Goal: Complete application form

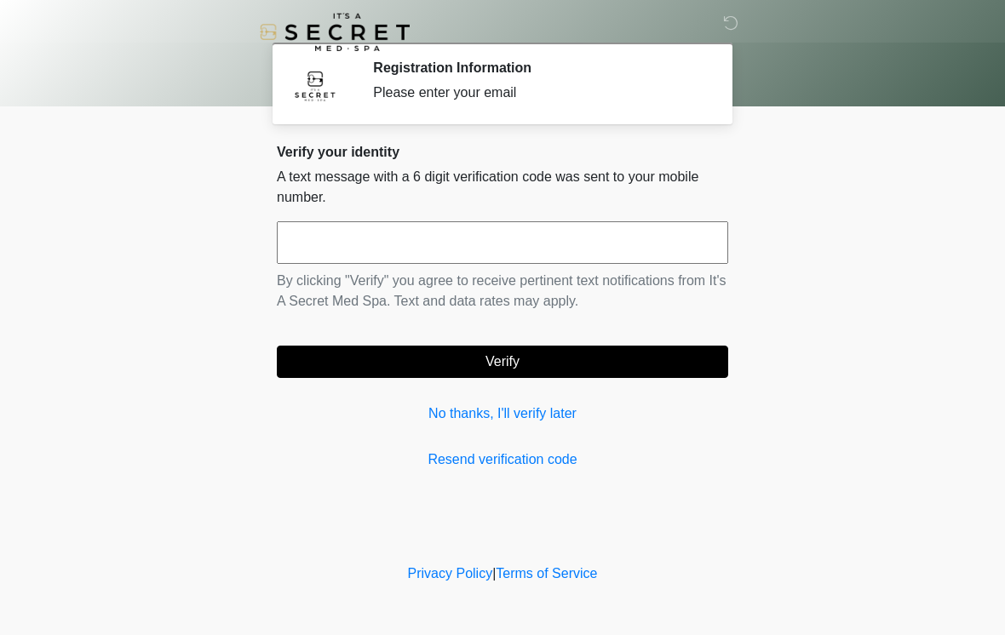
click at [554, 454] on link "Resend verification code" at bounding box center [502, 460] width 451 height 20
click at [810, 480] on body "‎ ‎ Registration Information Please enter your email Please connect to Wi-Fi no…" at bounding box center [502, 317] width 1005 height 635
click at [524, 247] on input "text" at bounding box center [502, 242] width 451 height 43
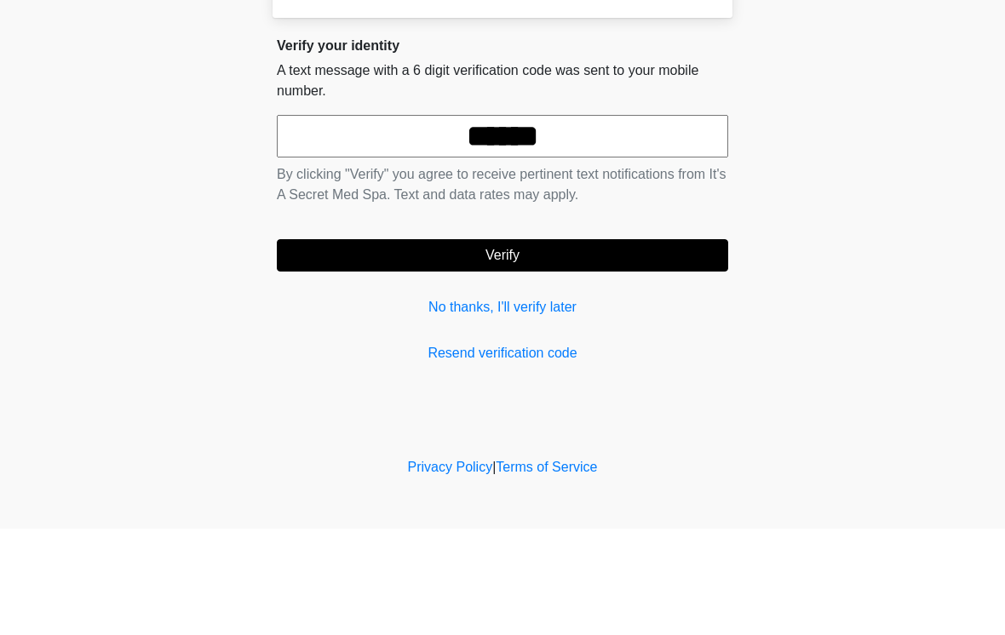
type input "******"
click at [618, 346] on button "Verify" at bounding box center [502, 362] width 451 height 32
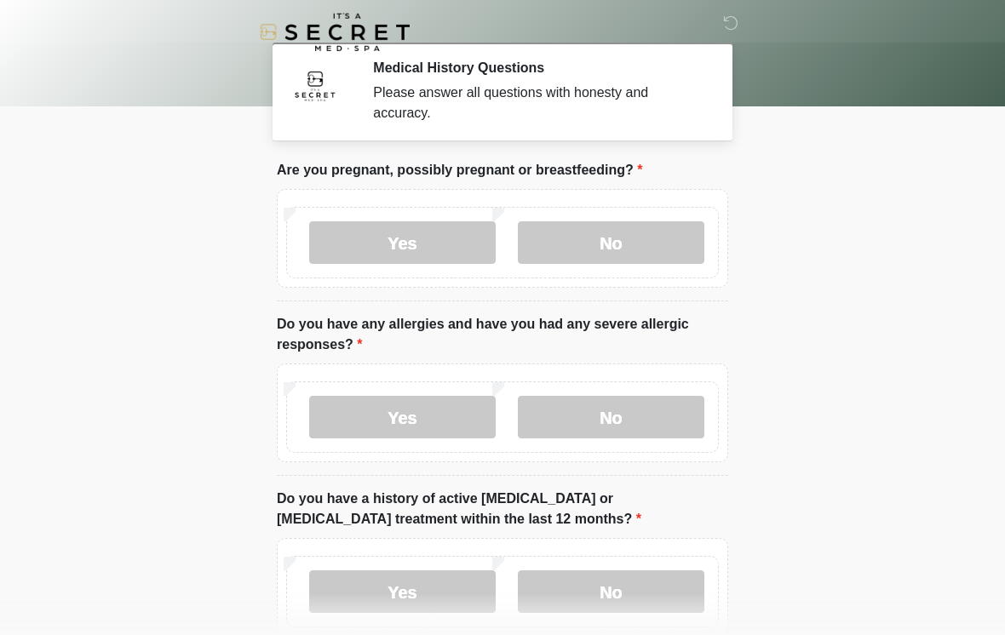
click at [664, 245] on label "No" at bounding box center [611, 242] width 187 height 43
click at [436, 433] on label "Yes" at bounding box center [402, 417] width 187 height 43
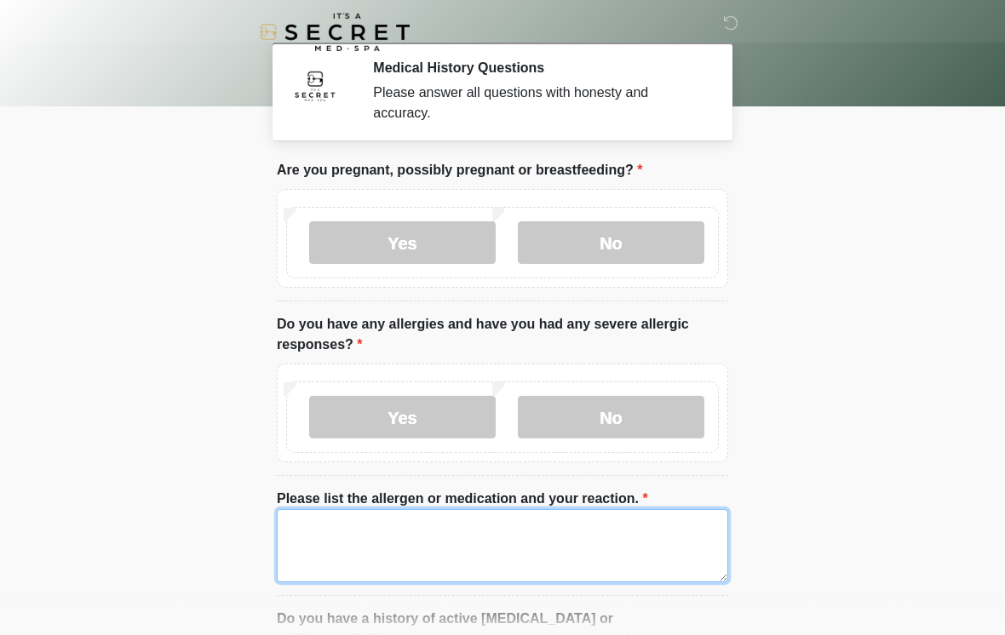
click at [571, 549] on textarea "Please list the allergen or medication and your reaction." at bounding box center [502, 545] width 451 height 73
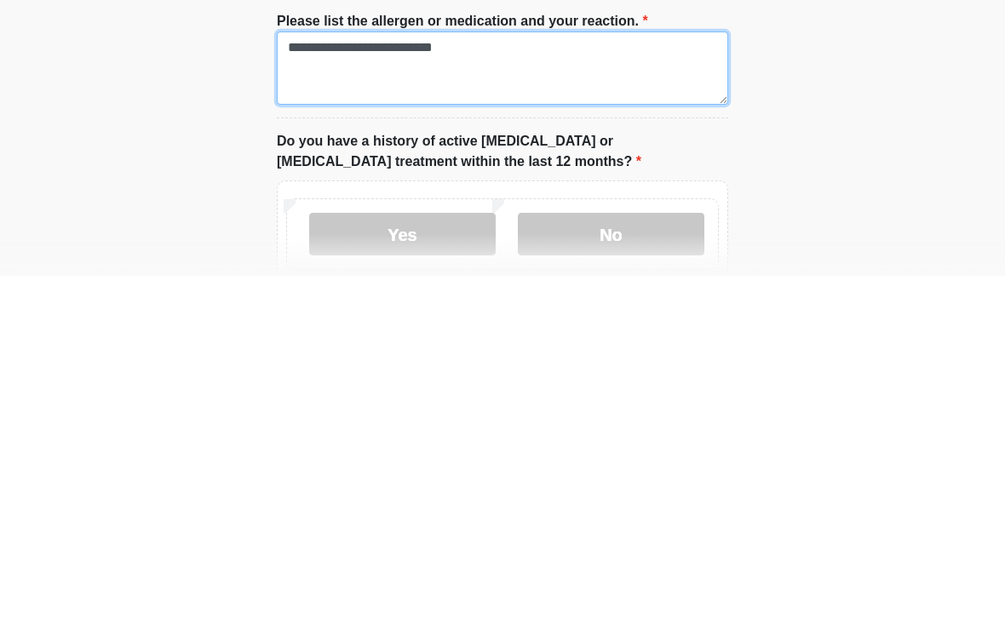
scroll to position [129, 0]
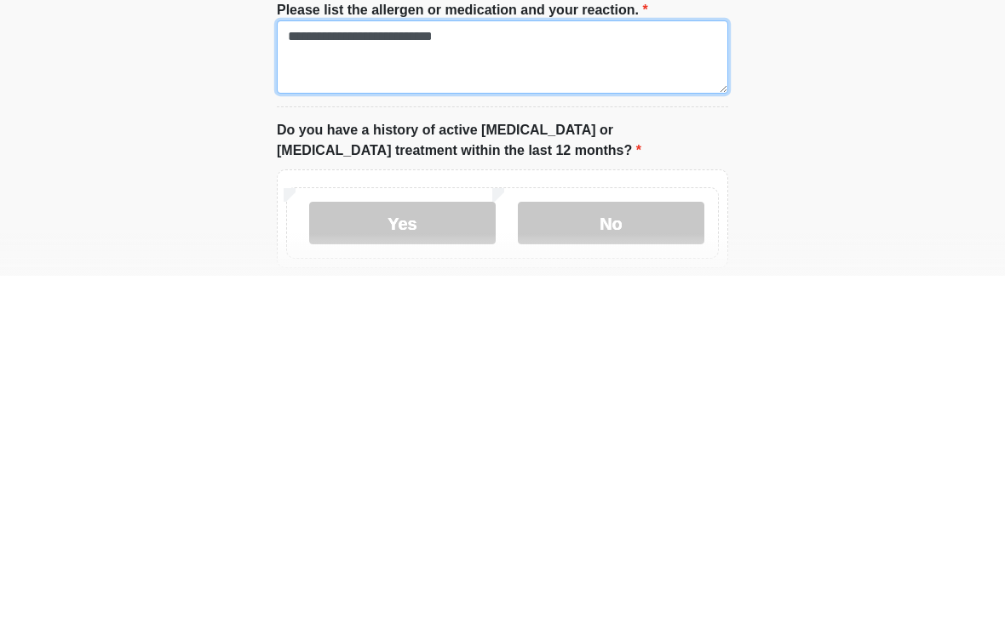
type textarea "**********"
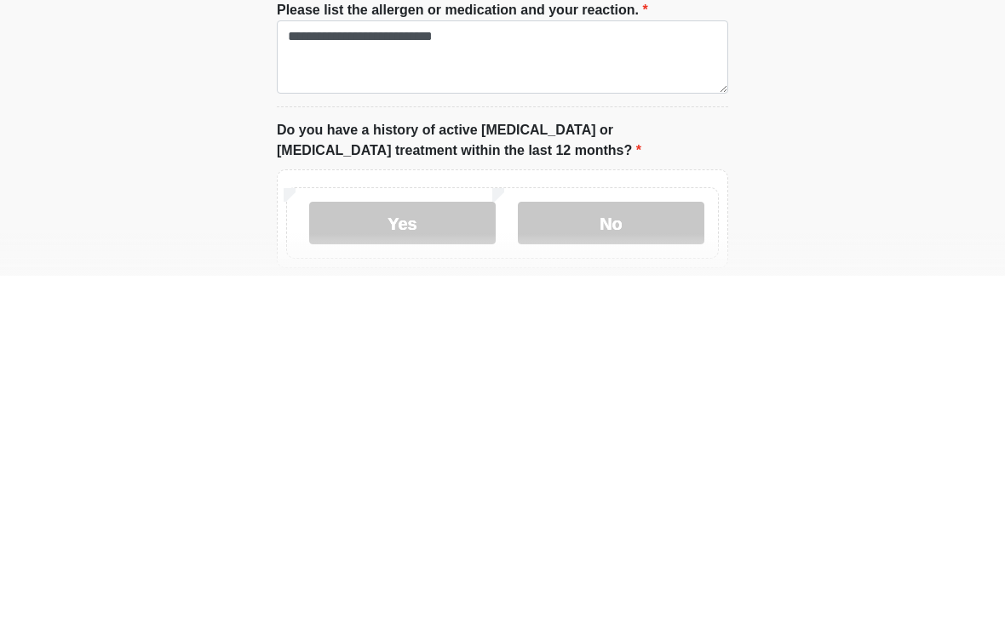
click at [571, 561] on label "No" at bounding box center [611, 582] width 187 height 43
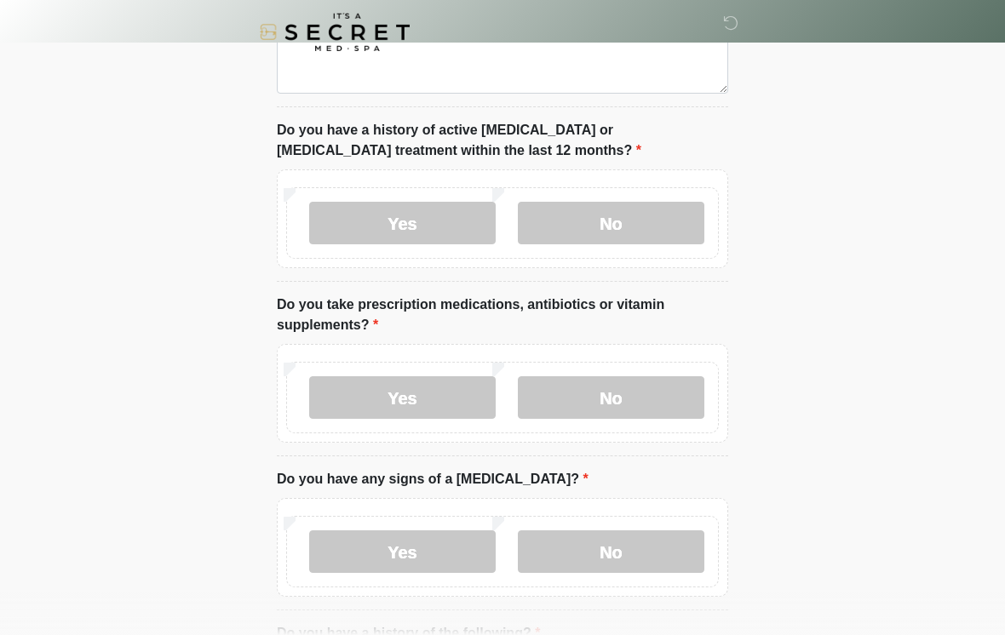
click at [446, 398] on label "Yes" at bounding box center [402, 397] width 187 height 43
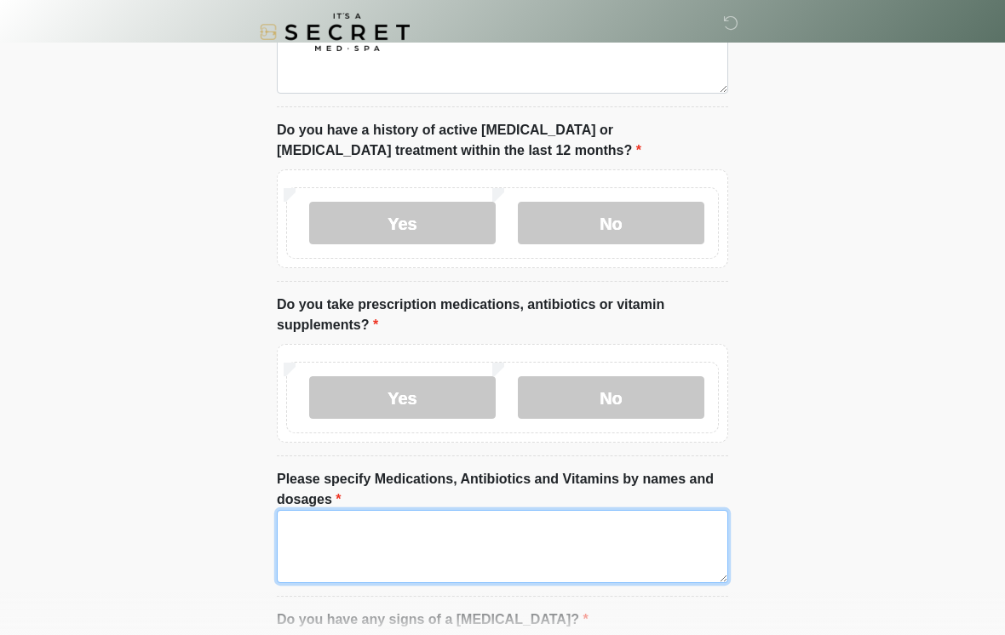
click at [529, 549] on textarea "Please specify Medications, Antibiotics and Vitamins by names and dosages" at bounding box center [502, 546] width 451 height 73
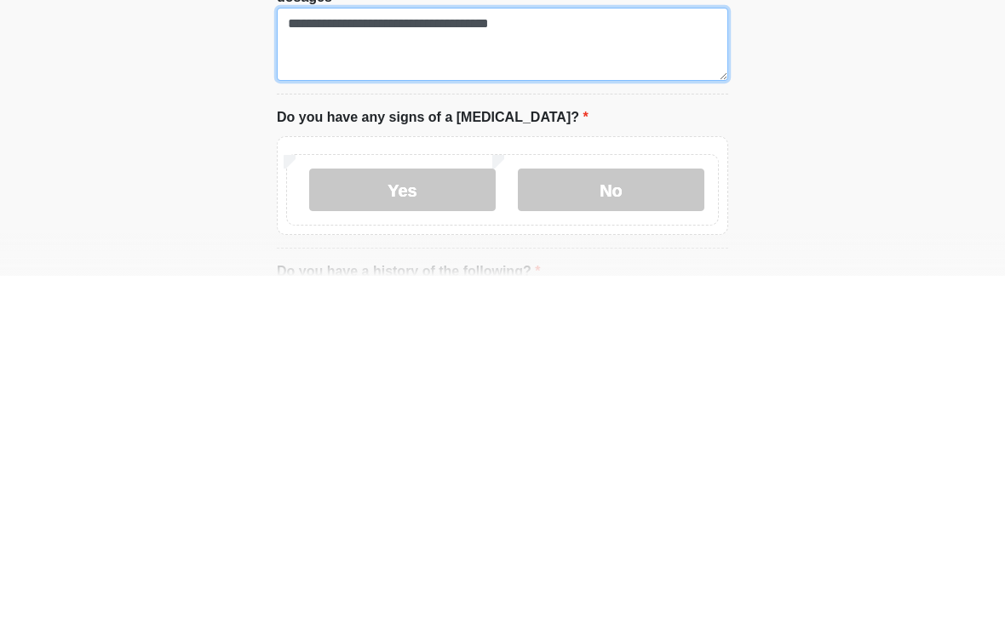
type textarea "**********"
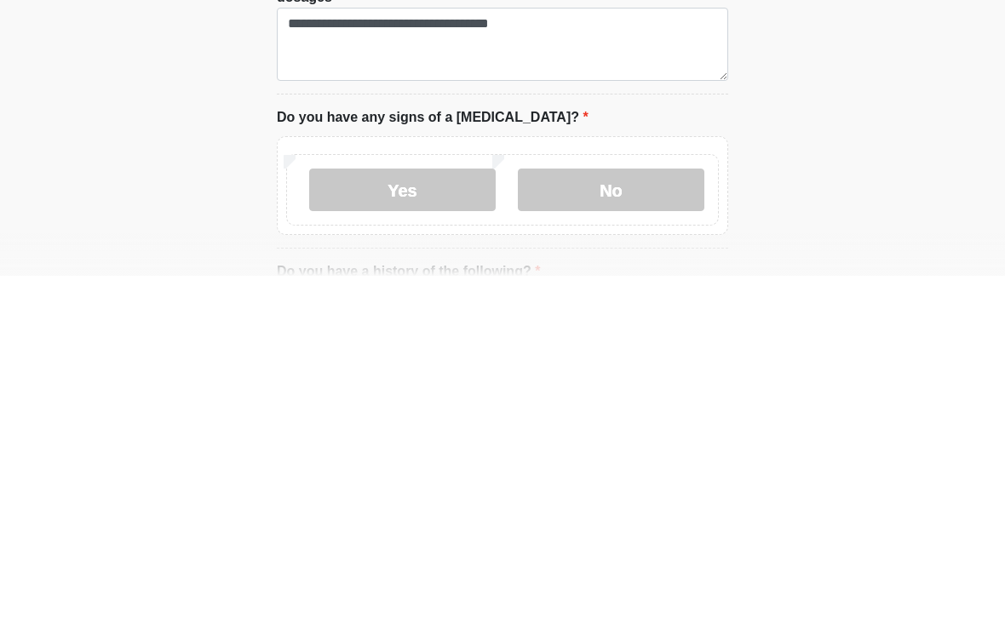
click at [664, 528] on label "No" at bounding box center [611, 549] width 187 height 43
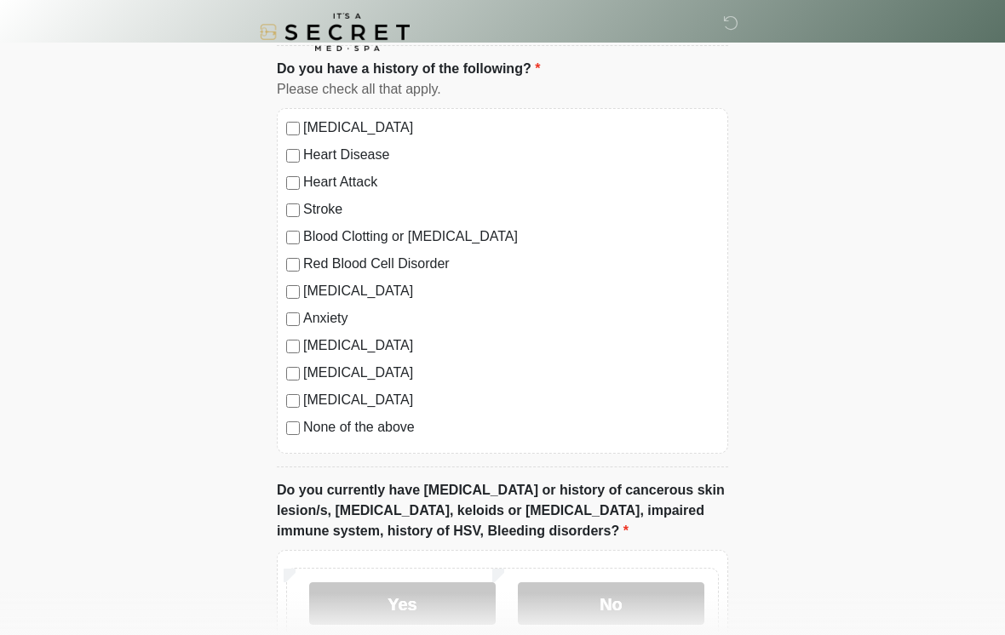
scroll to position [1198, 0]
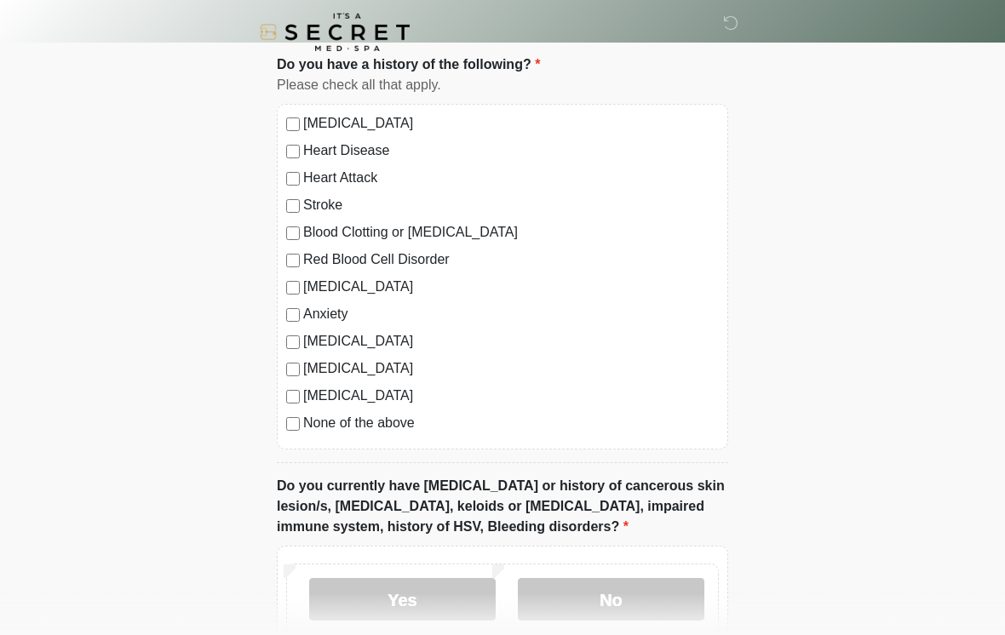
click at [412, 425] on label "None of the above" at bounding box center [511, 423] width 416 height 20
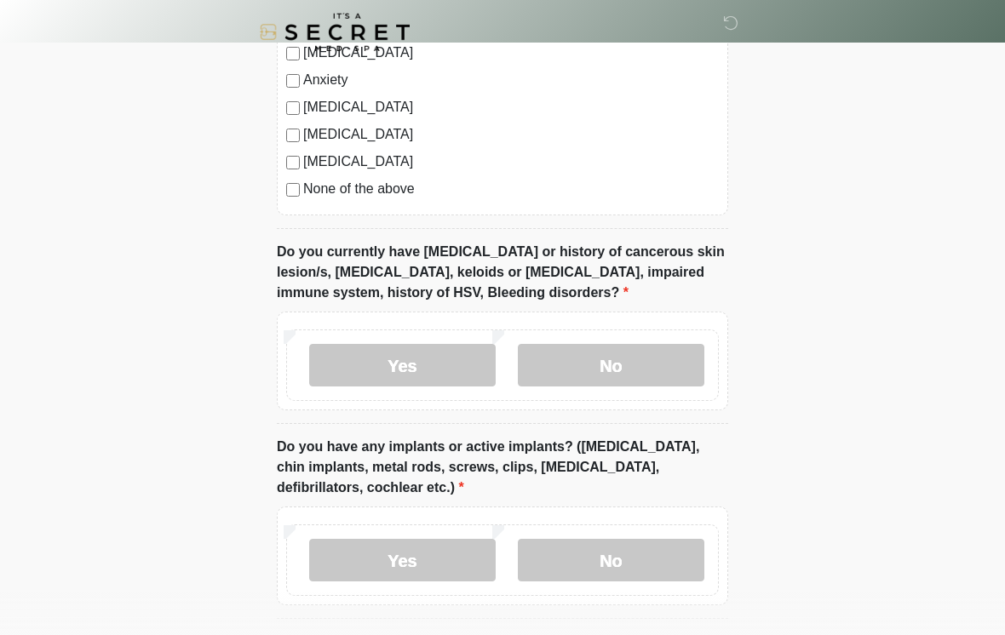
scroll to position [1434, 0]
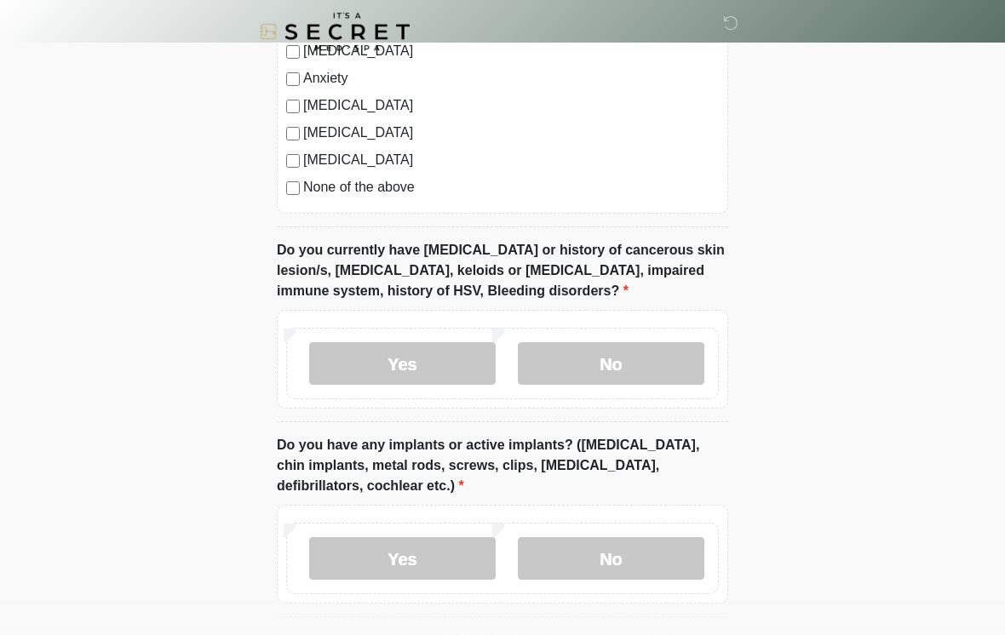
click at [662, 371] on label "No" at bounding box center [611, 364] width 187 height 43
click at [667, 559] on label "No" at bounding box center [611, 558] width 187 height 43
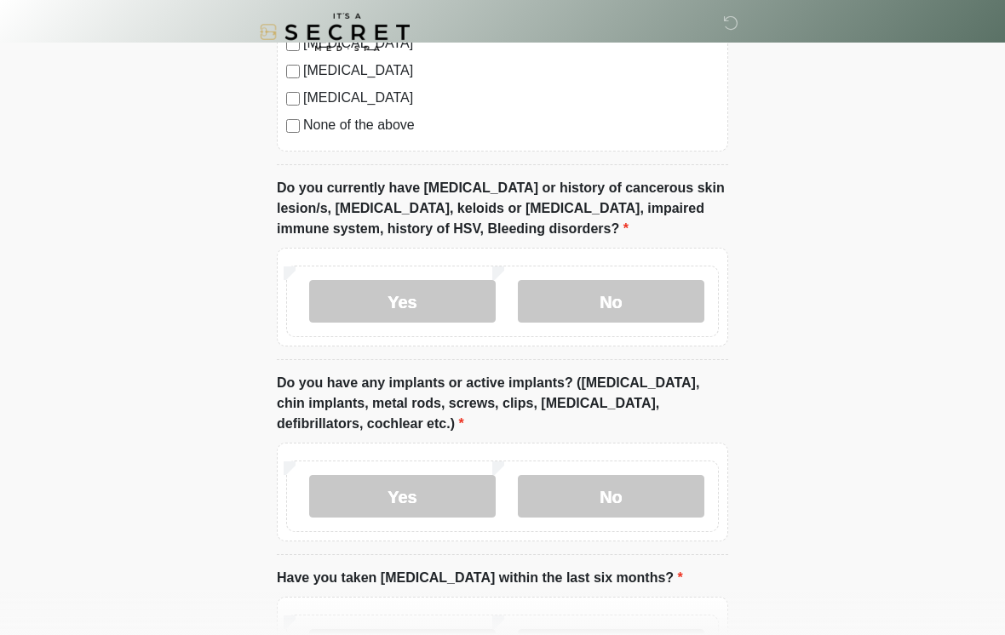
scroll to position [1678, 0]
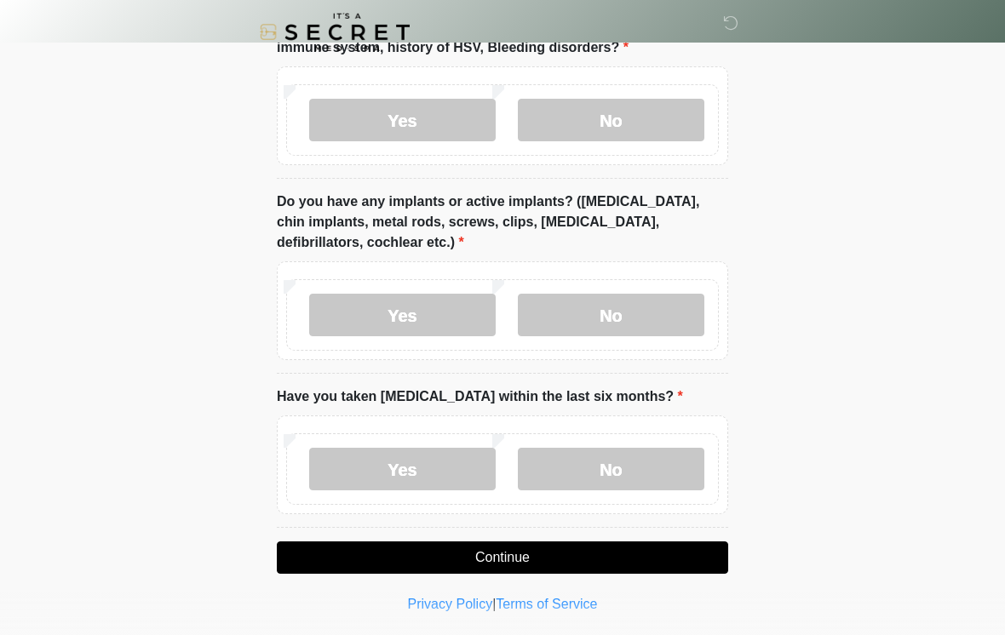
click at [665, 468] on label "No" at bounding box center [611, 469] width 187 height 43
click at [664, 557] on button "Continue" at bounding box center [502, 558] width 451 height 32
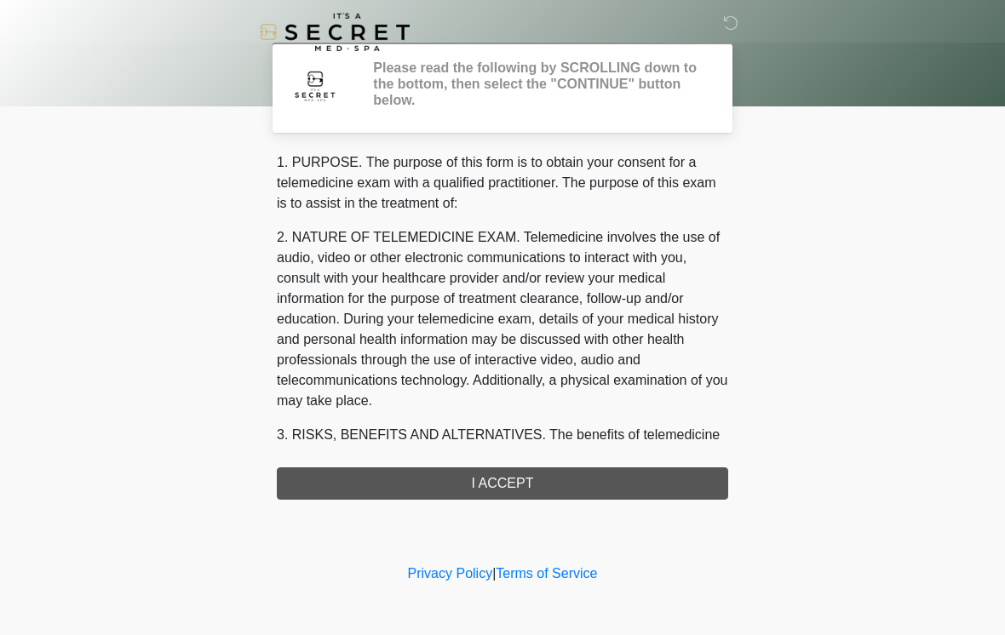
scroll to position [0, 0]
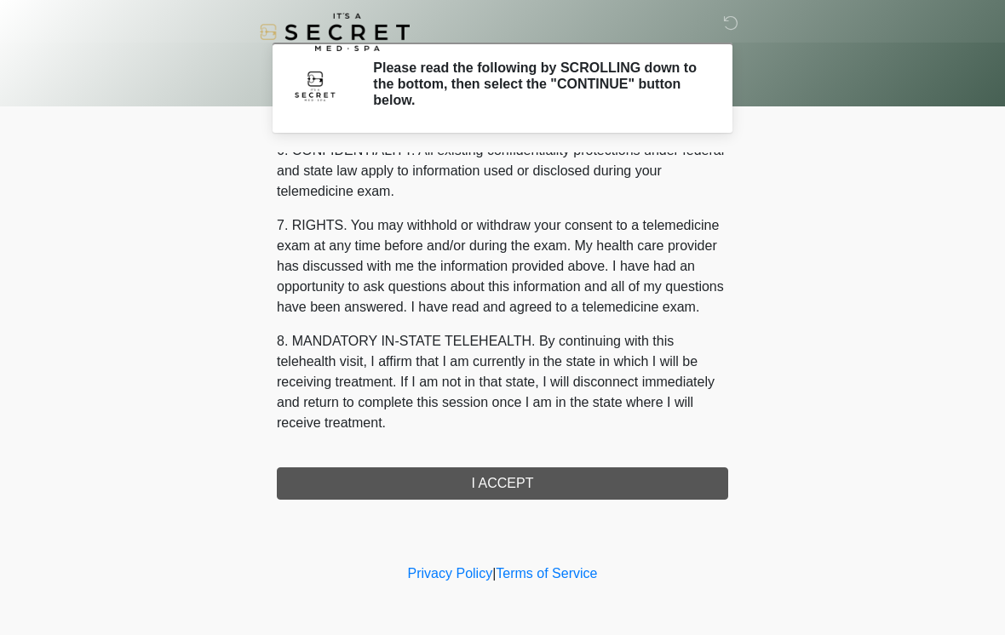
click at [595, 487] on button "I ACCEPT" at bounding box center [502, 484] width 451 height 32
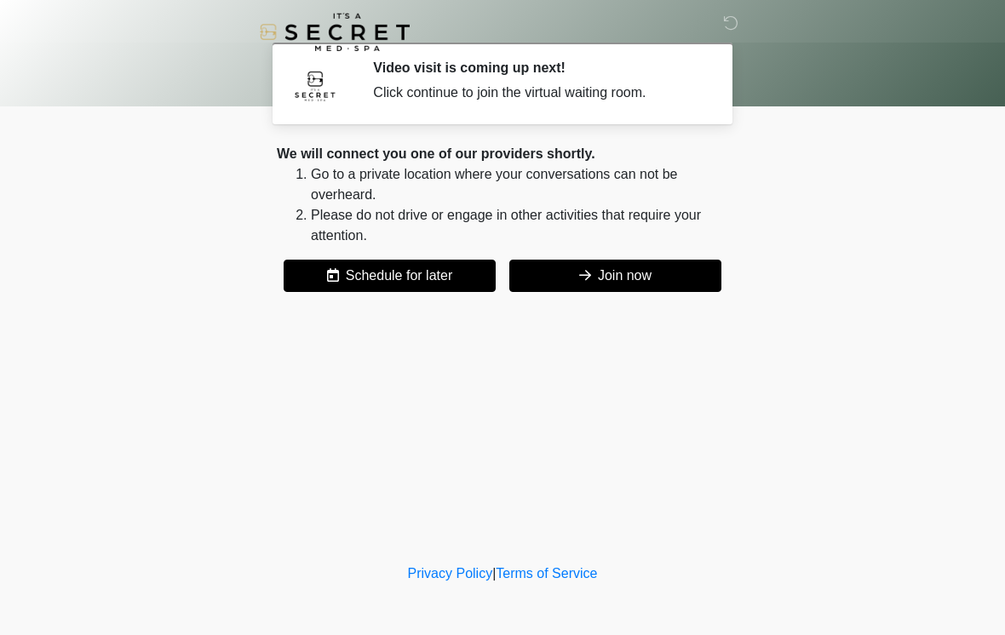
click at [660, 275] on button "Join now" at bounding box center [615, 276] width 212 height 32
